Goal: Information Seeking & Learning: Learn about a topic

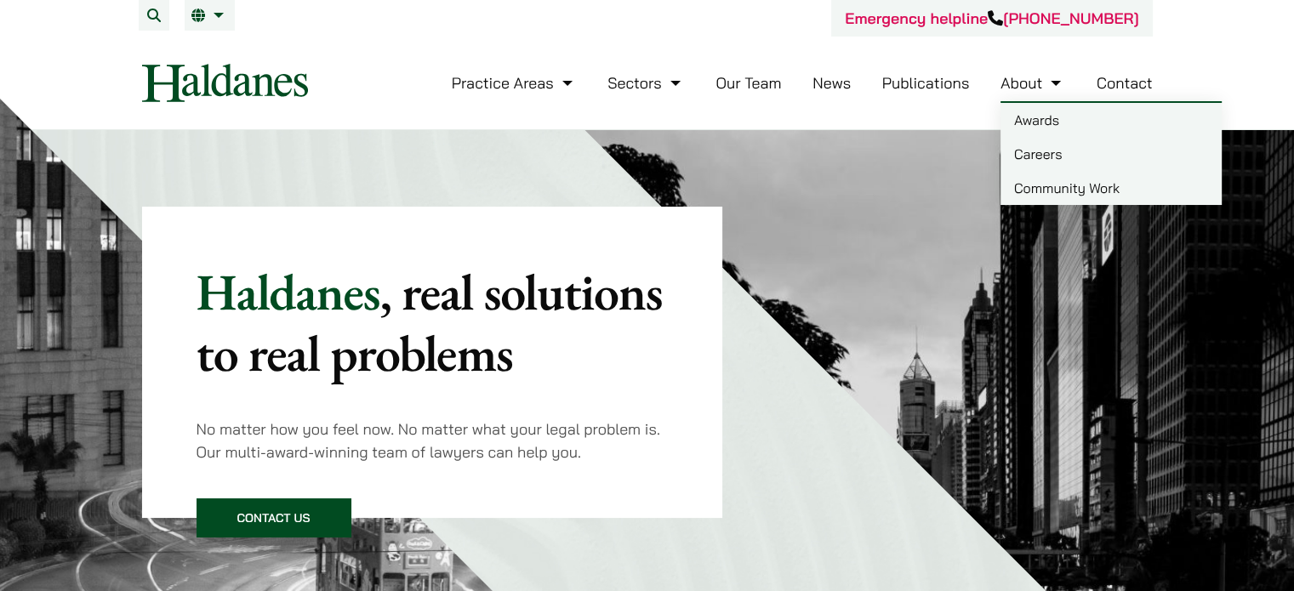
click at [1040, 159] on link "Careers" at bounding box center [1111, 154] width 221 height 34
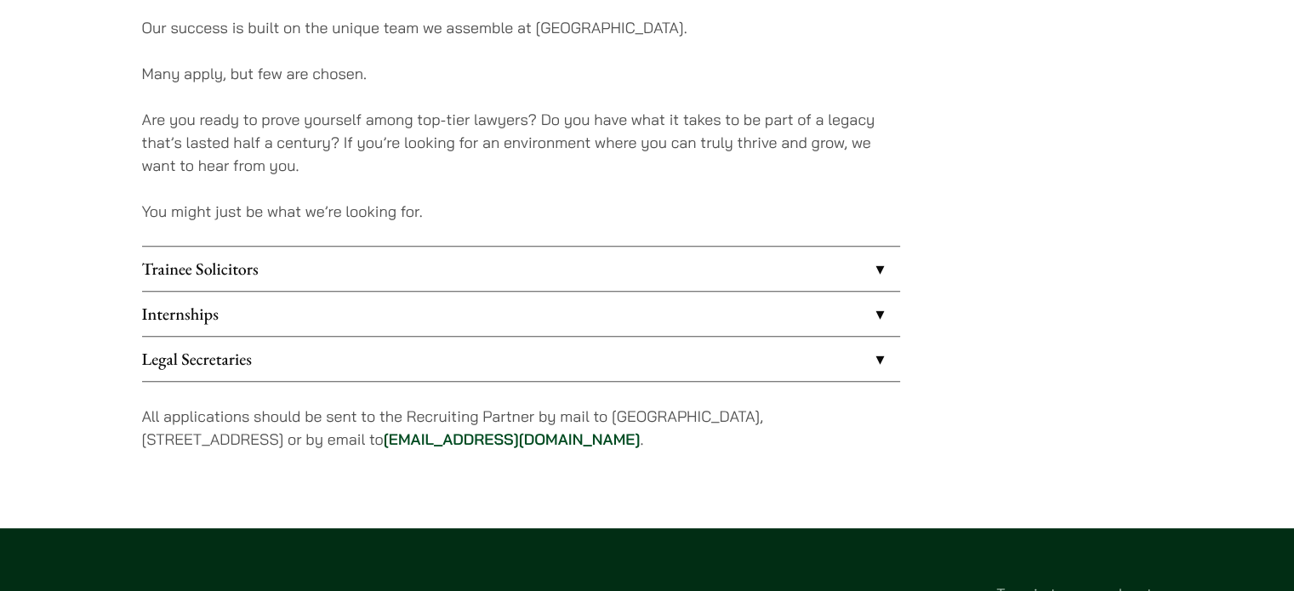
scroll to position [1446, 0]
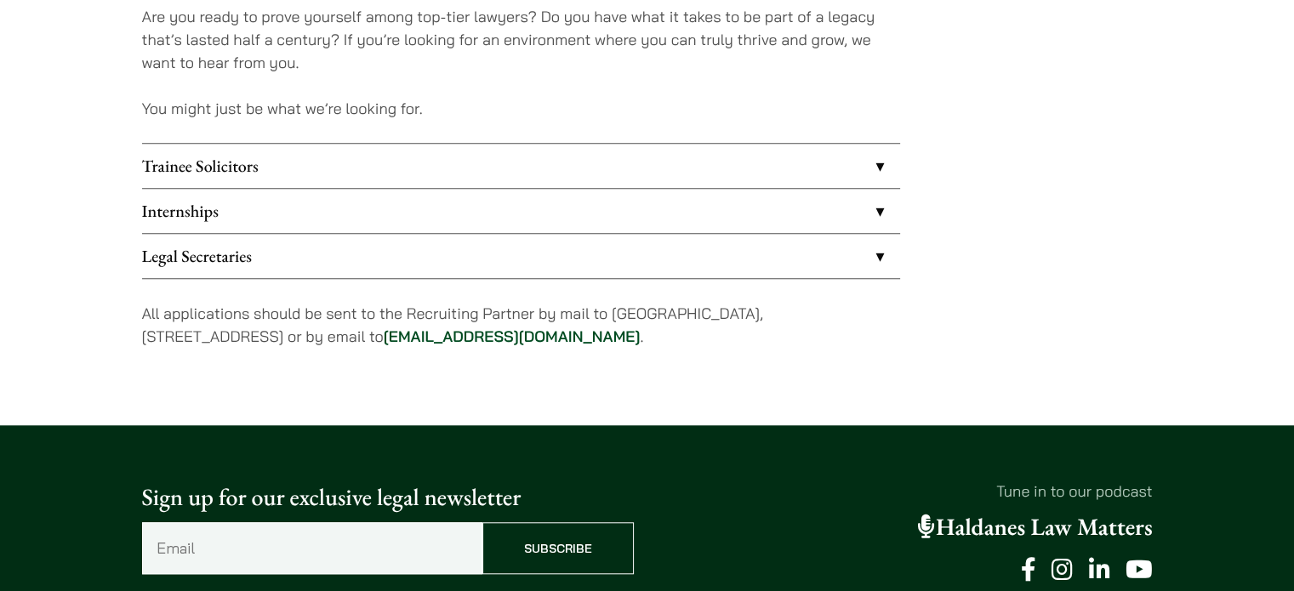
click at [359, 210] on link "Internships" at bounding box center [521, 211] width 758 height 44
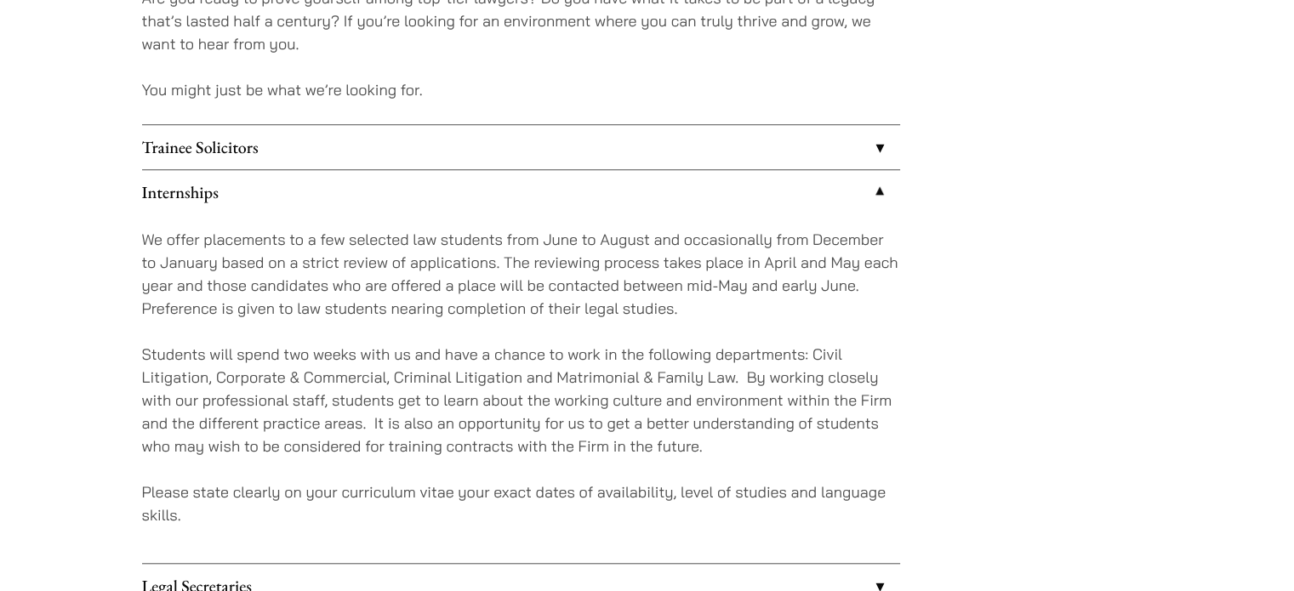
scroll to position [1361, 0]
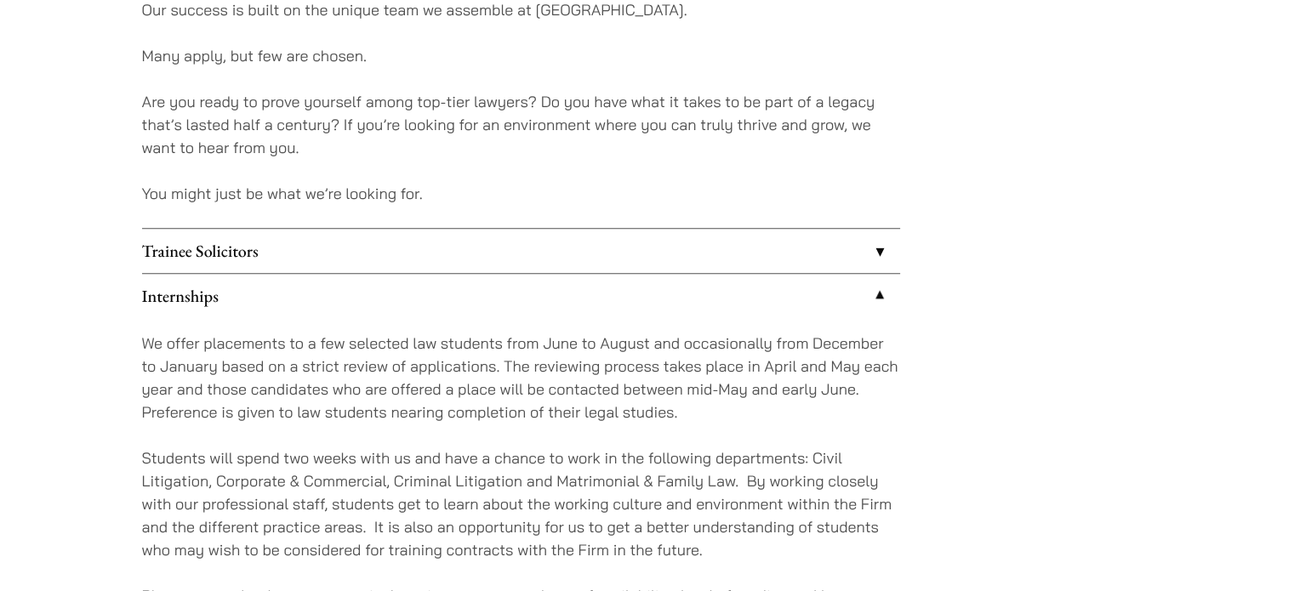
click at [382, 231] on link "Trainee Solicitors" at bounding box center [521, 251] width 758 height 44
